Goal: Task Accomplishment & Management: Manage account settings

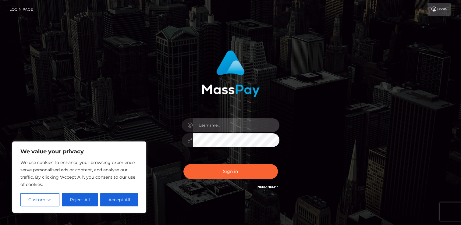
click at [213, 126] on input "text" at bounding box center [236, 125] width 87 height 14
click at [170, 141] on div "Sign in" at bounding box center [231, 120] width 160 height 149
click at [208, 131] on input "text" at bounding box center [236, 125] width 87 height 14
click at [147, 120] on div at bounding box center [230, 123] width 169 height 155
click at [203, 122] on input "text" at bounding box center [236, 125] width 87 height 14
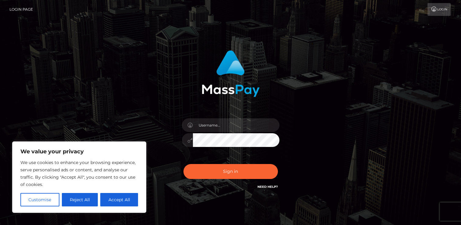
click at [146, 141] on div at bounding box center [230, 123] width 169 height 155
click at [213, 129] on input "text" at bounding box center [236, 125] width 87 height 14
click at [338, 131] on div "Sign in" at bounding box center [230, 123] width 347 height 155
click at [275, 187] on link "Need Help?" at bounding box center [267, 187] width 20 height 4
click at [372, 124] on div "Sign in" at bounding box center [230, 123] width 347 height 155
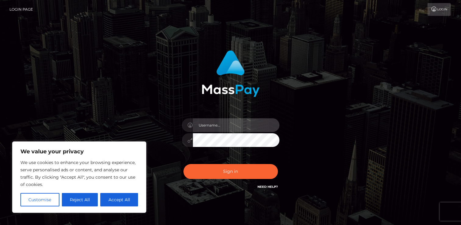
click at [227, 126] on input "text" at bounding box center [236, 125] width 87 height 14
type input "frostypawskitten@gmail.com"
click at [183, 164] on button "Sign in" at bounding box center [230, 171] width 94 height 15
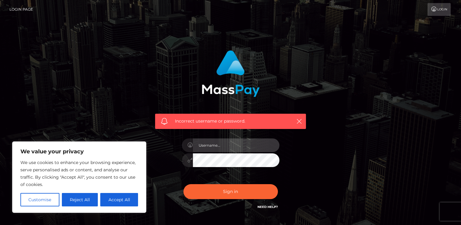
click at [214, 141] on input "text" at bounding box center [236, 145] width 87 height 14
type input "frostypawskitten"
click at [175, 170] on div "Incorrect username or password. frostypawskitten" at bounding box center [231, 130] width 160 height 169
click at [183, 184] on button "Sign in" at bounding box center [230, 191] width 94 height 15
click at [279, 175] on div at bounding box center [230, 157] width 107 height 47
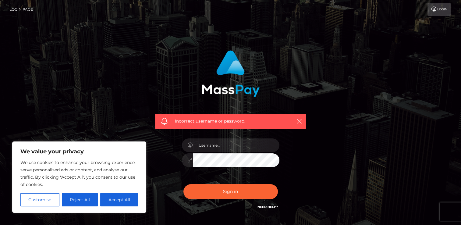
click at [272, 176] on div at bounding box center [230, 157] width 107 height 47
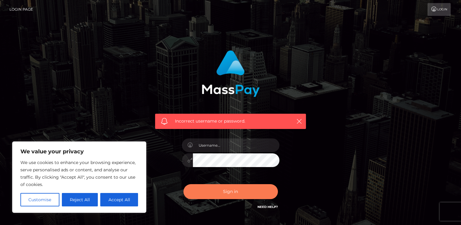
click at [210, 185] on button "Sign in" at bounding box center [230, 191] width 94 height 15
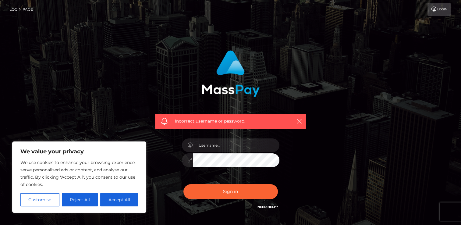
click at [279, 175] on div at bounding box center [230, 157] width 107 height 47
click at [266, 207] on link "Need Help?" at bounding box center [267, 207] width 20 height 4
click at [262, 207] on link "Need Help?" at bounding box center [267, 207] width 20 height 4
click at [343, 121] on div "Incorrect username or password." at bounding box center [230, 133] width 347 height 175
click at [260, 207] on link "Need Help?" at bounding box center [267, 207] width 20 height 4
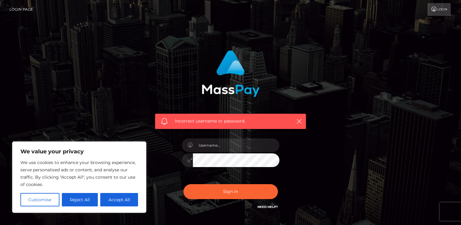
click at [261, 207] on link "Need Help?" at bounding box center [267, 207] width 20 height 4
click at [263, 207] on link "Need Help?" at bounding box center [267, 207] width 20 height 4
click at [267, 207] on link "Need Help?" at bounding box center [267, 207] width 20 height 4
click at [274, 206] on link "Need Help?" at bounding box center [267, 207] width 20 height 4
click at [87, 201] on button "Reject All" at bounding box center [80, 199] width 36 height 13
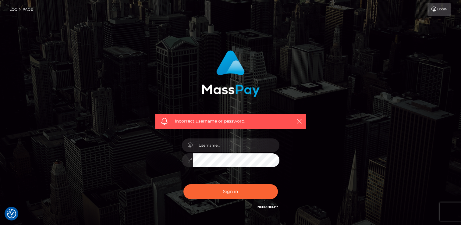
click at [262, 204] on h6 "Need Help?" at bounding box center [267, 206] width 20 height 5
click at [264, 208] on link "Need Help?" at bounding box center [267, 207] width 20 height 4
click at [298, 121] on icon "button" at bounding box center [299, 121] width 6 height 6
click at [298, 123] on icon "button" at bounding box center [299, 121] width 6 height 6
click at [299, 122] on icon "button" at bounding box center [299, 121] width 6 height 6
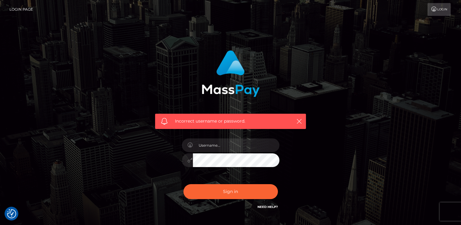
click at [439, 14] on link "Login" at bounding box center [438, 9] width 23 height 13
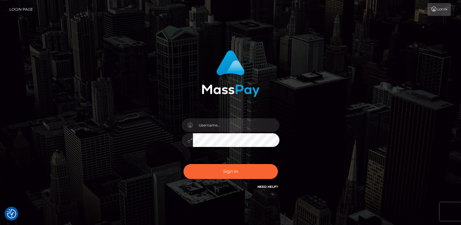
click at [265, 187] on link "Need Help?" at bounding box center [267, 187] width 20 height 4
click at [25, 8] on link "Login Page" at bounding box center [20, 9] width 23 height 13
